Goal: Transaction & Acquisition: Purchase product/service

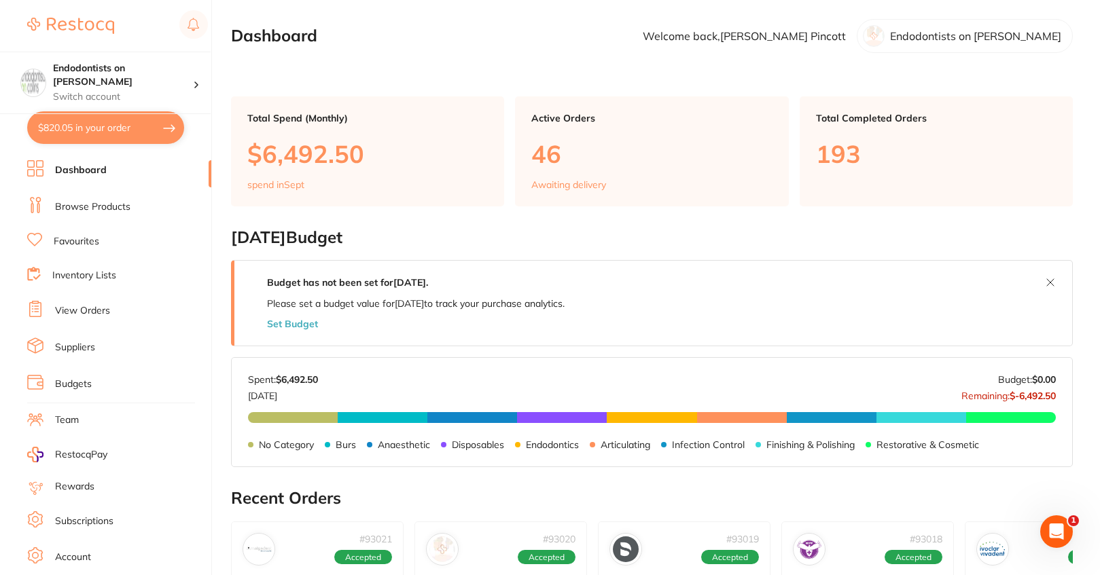
click at [67, 238] on link "Favourites" at bounding box center [77, 242] width 46 height 14
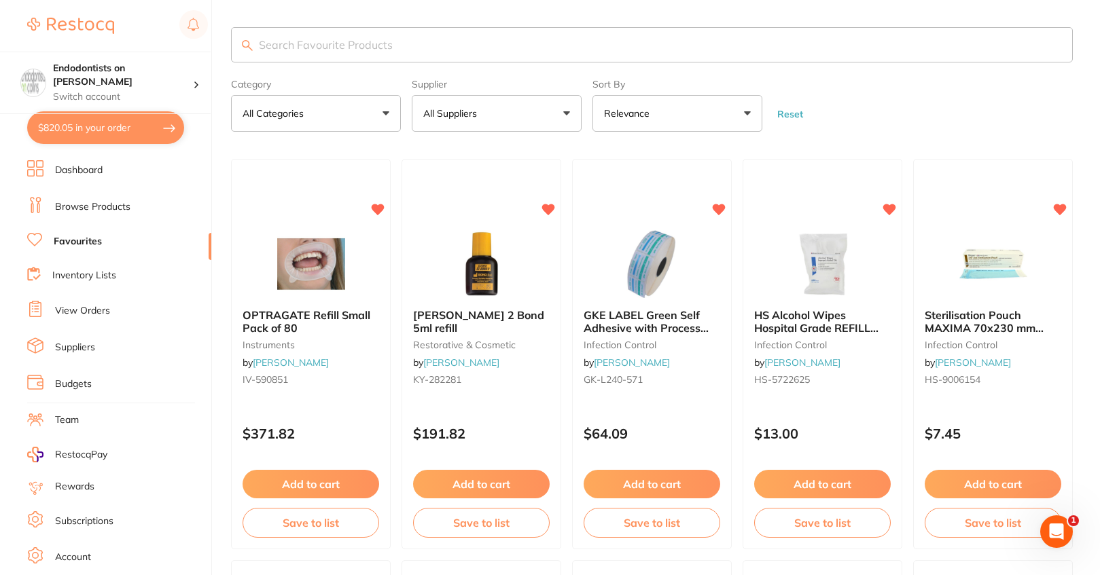
click at [345, 46] on input "search" at bounding box center [651, 44] width 841 height 35
type input "0350192"
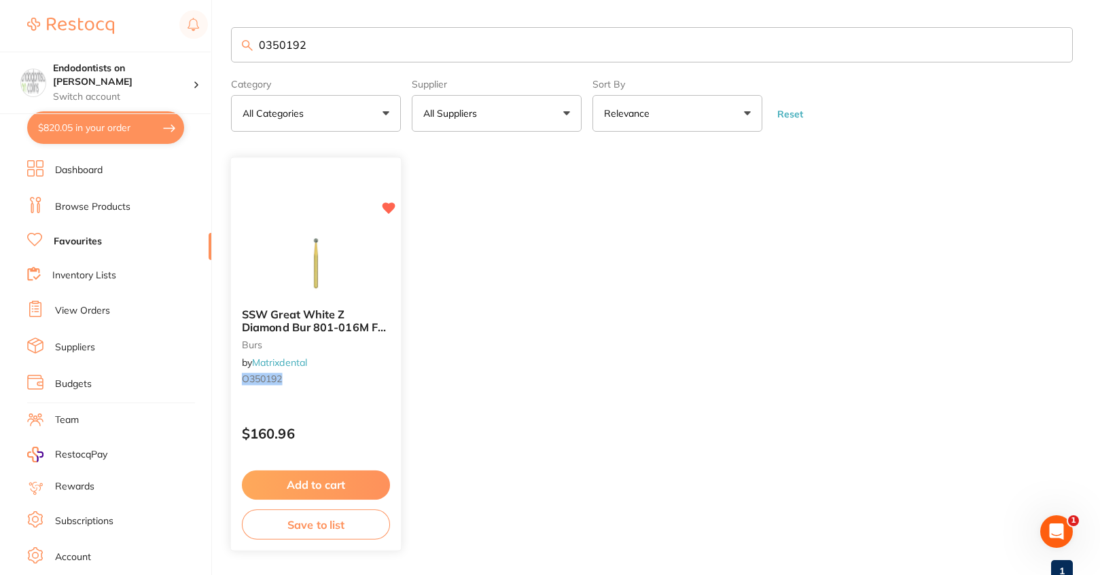
click at [312, 482] on button "Add to cart" at bounding box center [316, 485] width 148 height 29
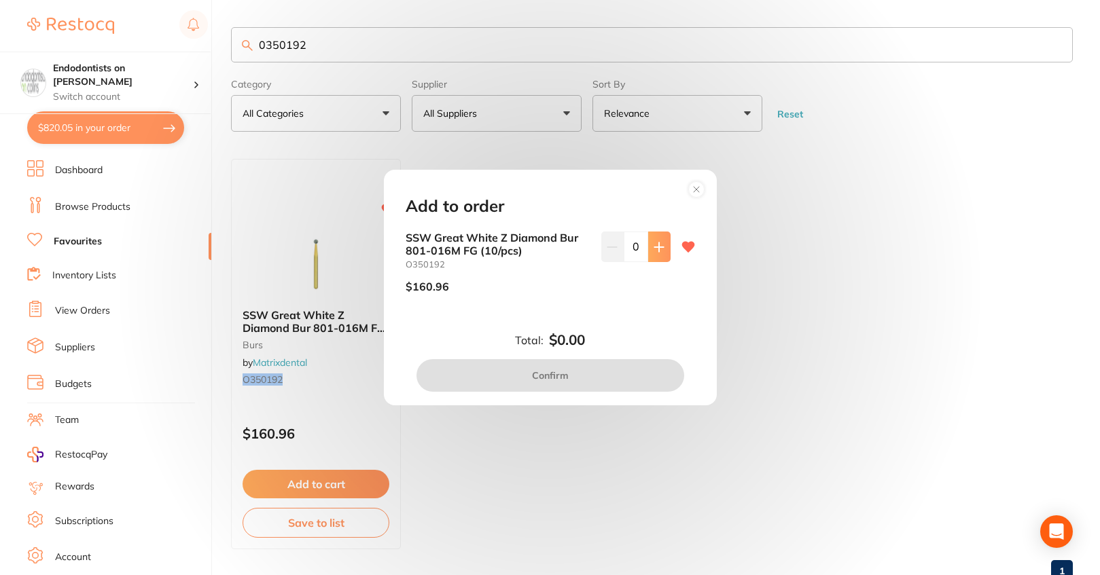
click at [655, 253] on button at bounding box center [659, 247] width 22 height 30
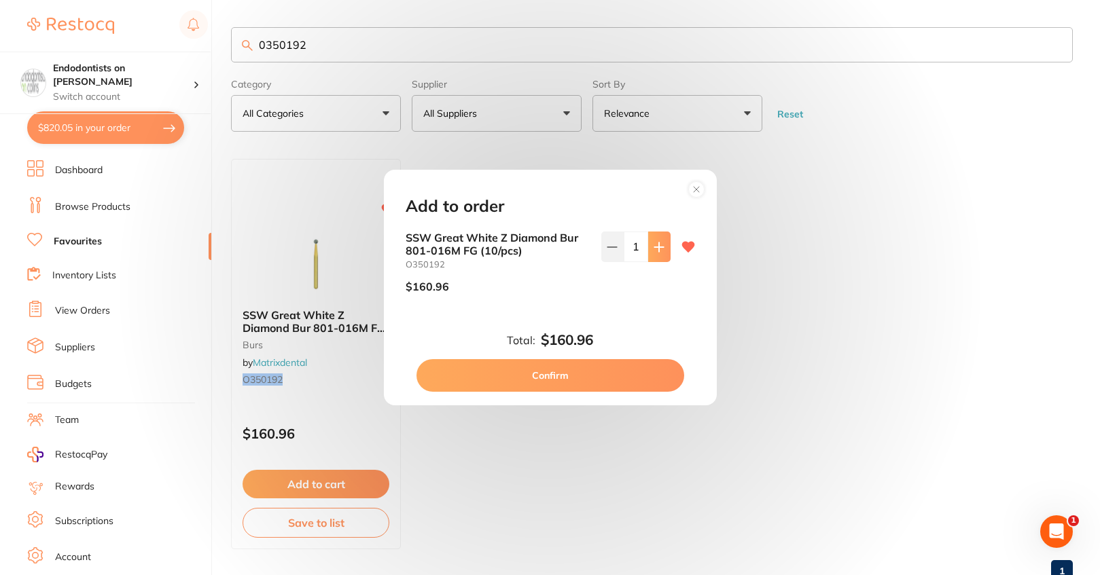
click at [655, 253] on button at bounding box center [659, 247] width 22 height 30
click at [653, 254] on button at bounding box center [659, 247] width 22 height 30
click at [609, 240] on button at bounding box center [612, 247] width 22 height 30
type input "2"
click at [569, 375] on button "Confirm" at bounding box center [550, 375] width 268 height 33
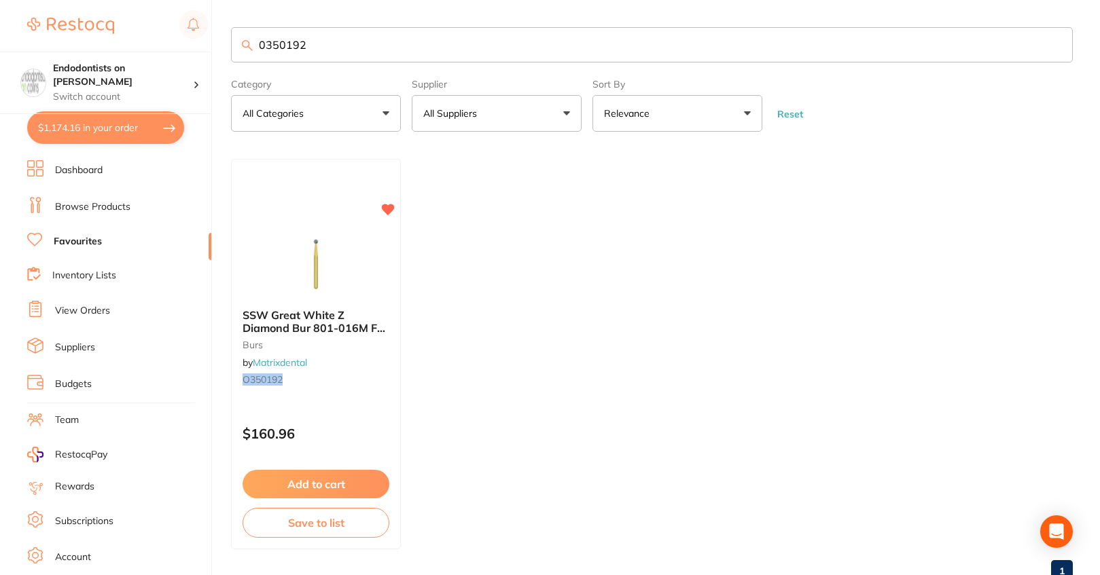
click at [102, 125] on button "$1,174.16 in your order" at bounding box center [105, 127] width 157 height 33
checkbox input "true"
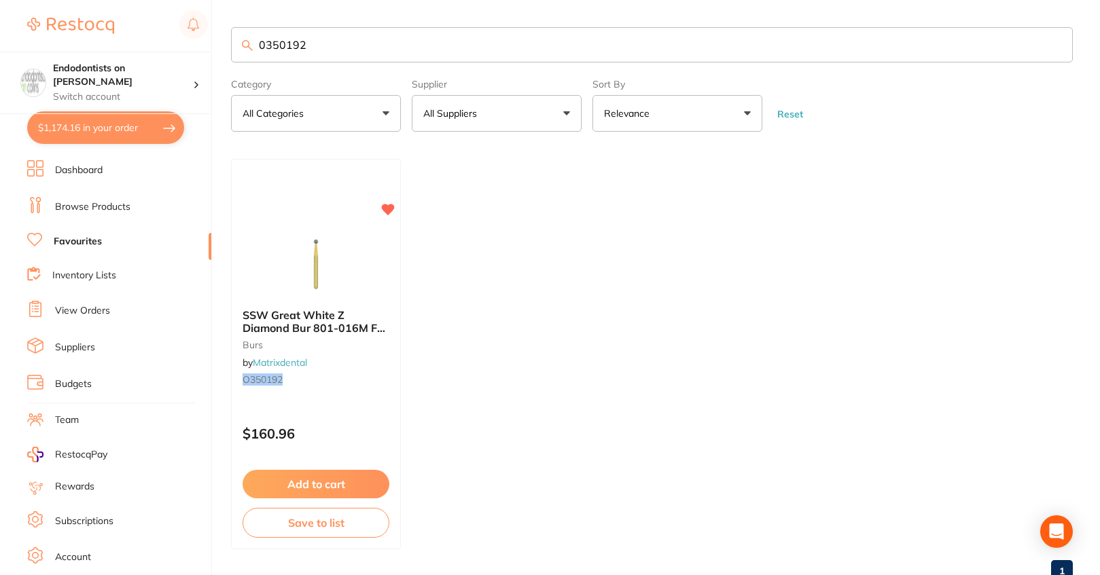
checkbox input "true"
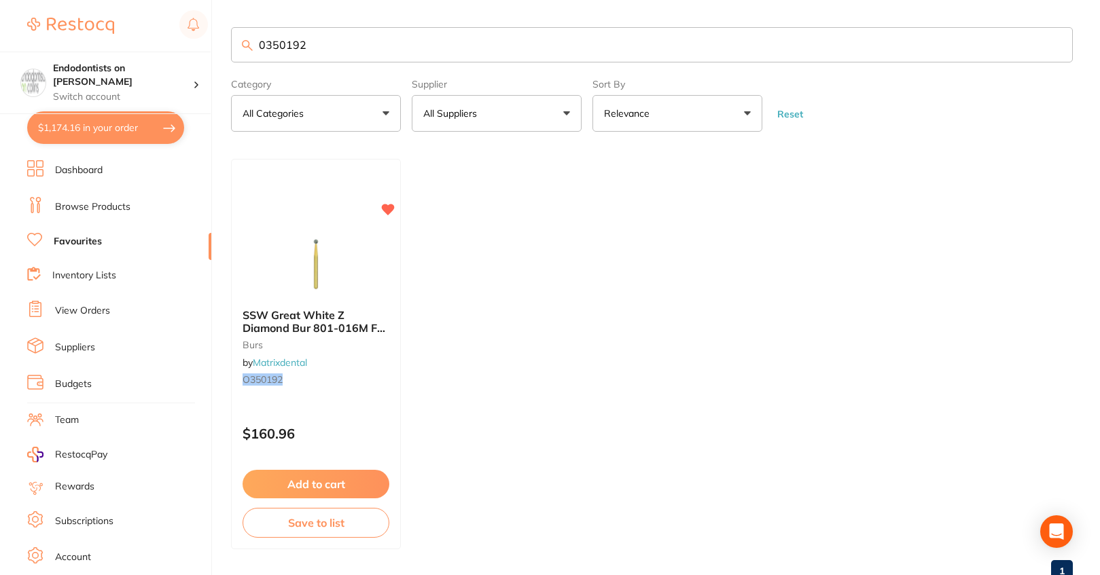
checkbox input "true"
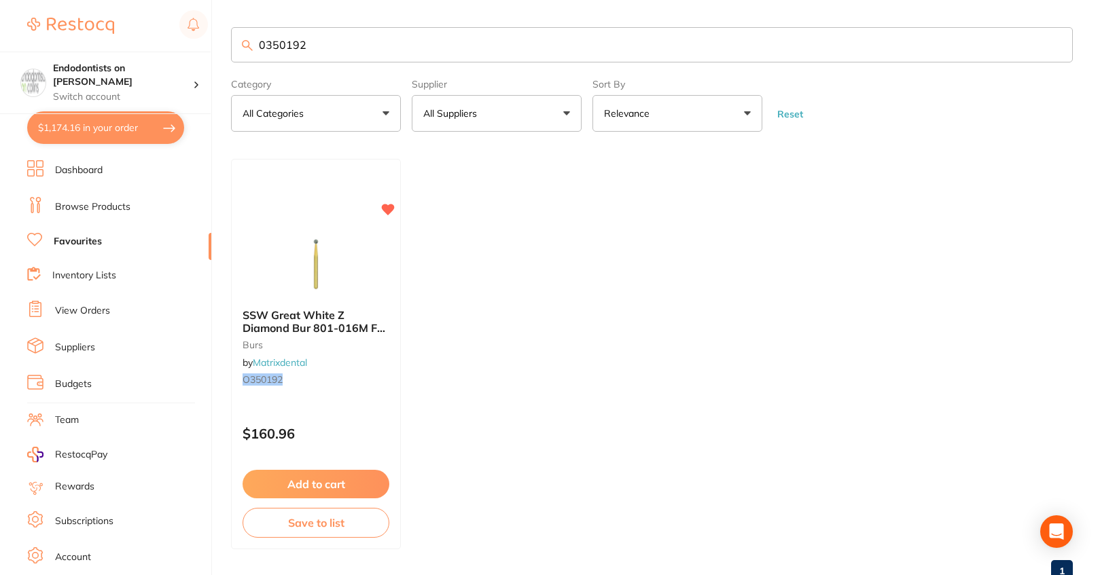
checkbox input "true"
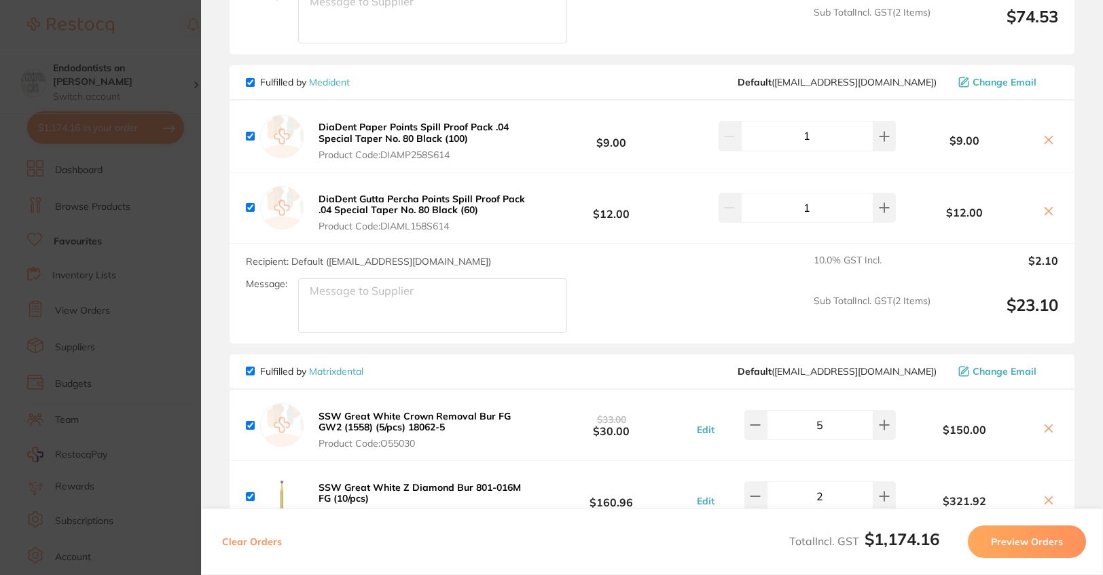
scroll to position [407, 0]
